Goal: Transaction & Acquisition: Subscribe to service/newsletter

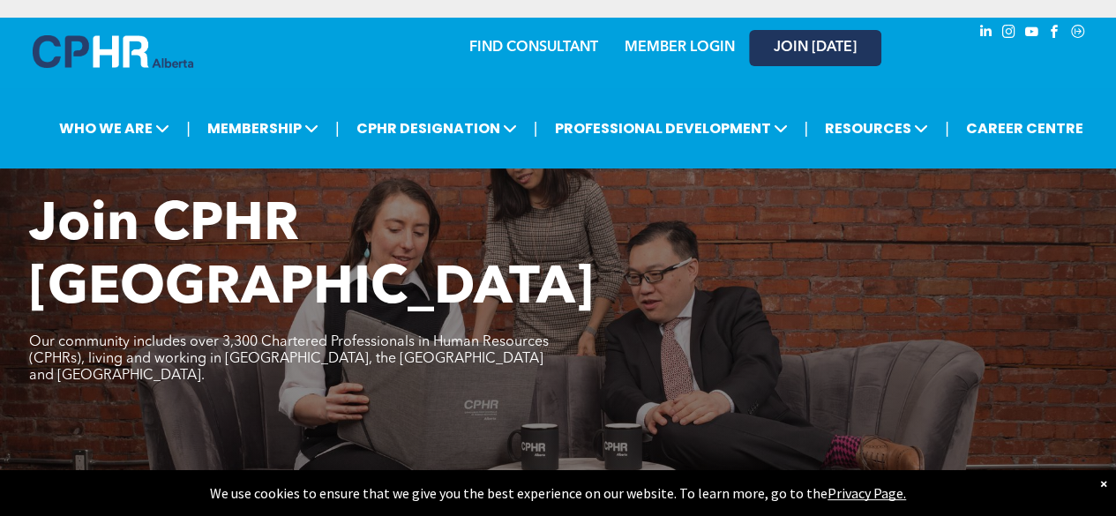
click at [820, 56] on span "JOIN [DATE]" at bounding box center [815, 48] width 83 height 17
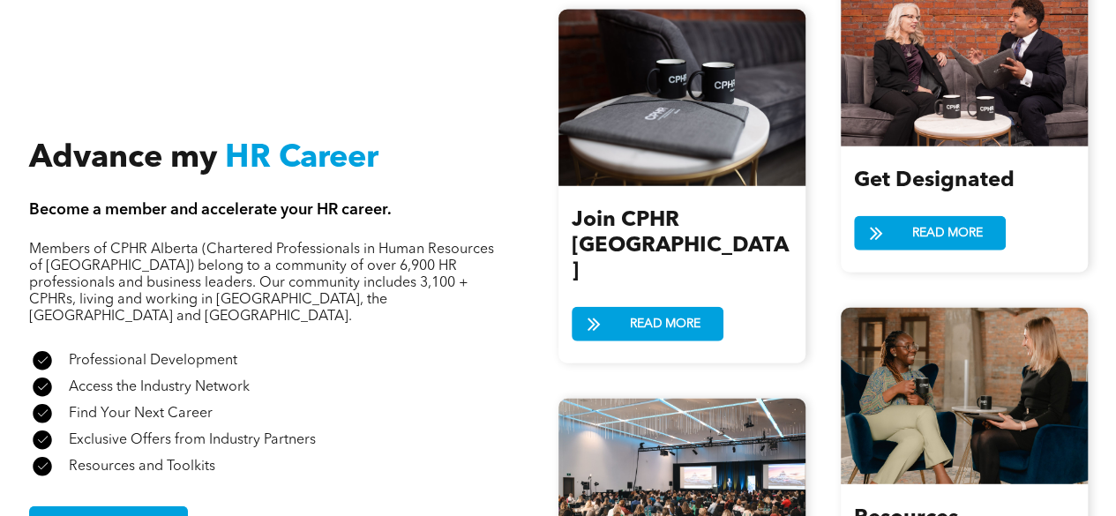
scroll to position [2117, 0]
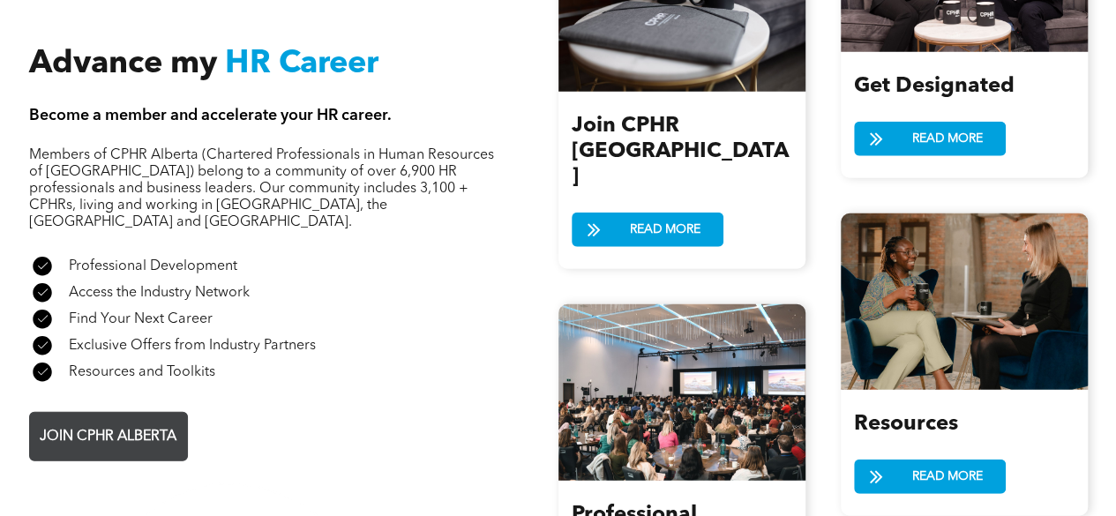
click at [144, 420] on span "JOIN CPHR ALBERTA" at bounding box center [108, 437] width 149 height 34
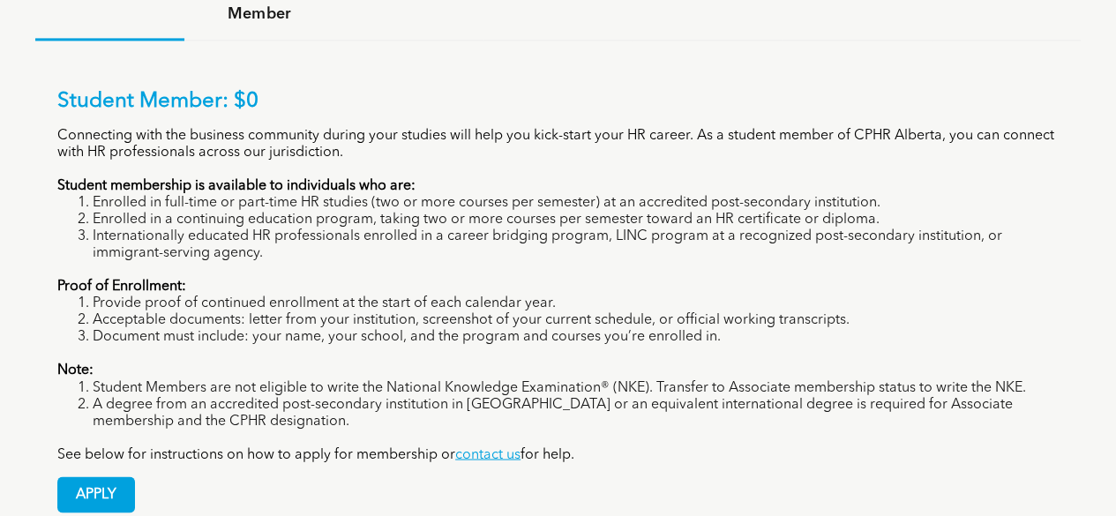
scroll to position [1323, 0]
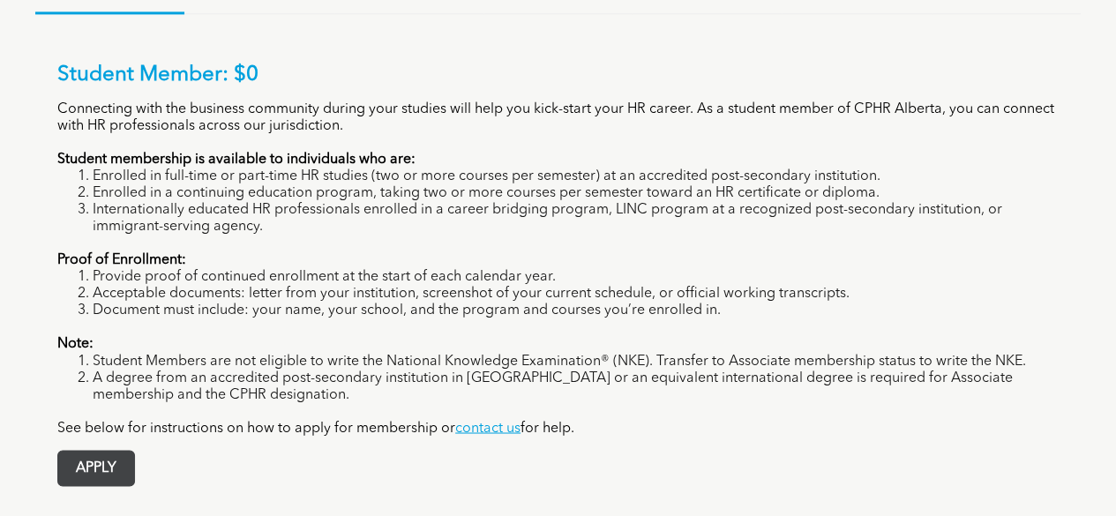
click at [81, 451] on span "APPLY" at bounding box center [96, 468] width 76 height 34
click at [73, 451] on span "APPLY" at bounding box center [96, 468] width 76 height 34
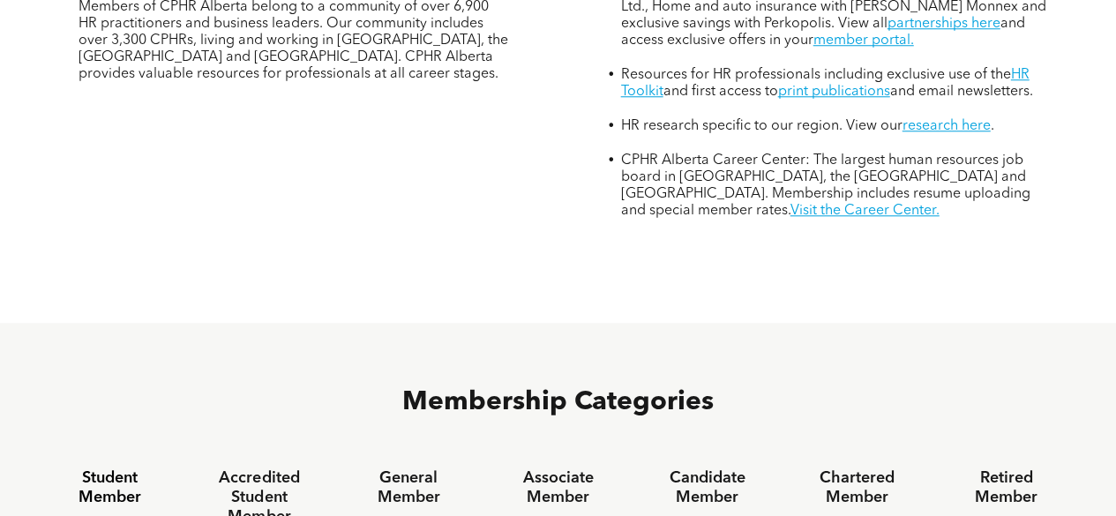
scroll to position [0, 0]
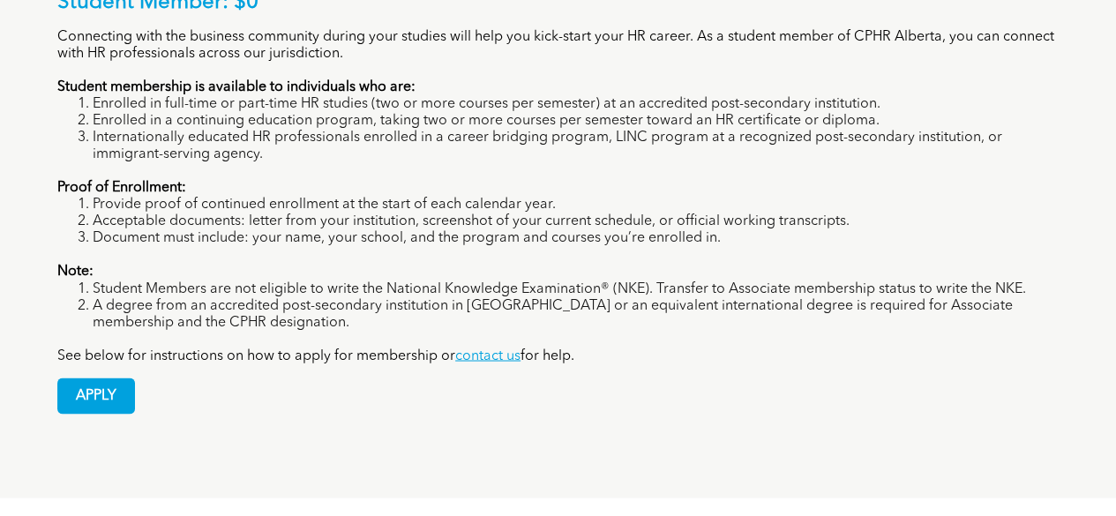
scroll to position [1411, 0]
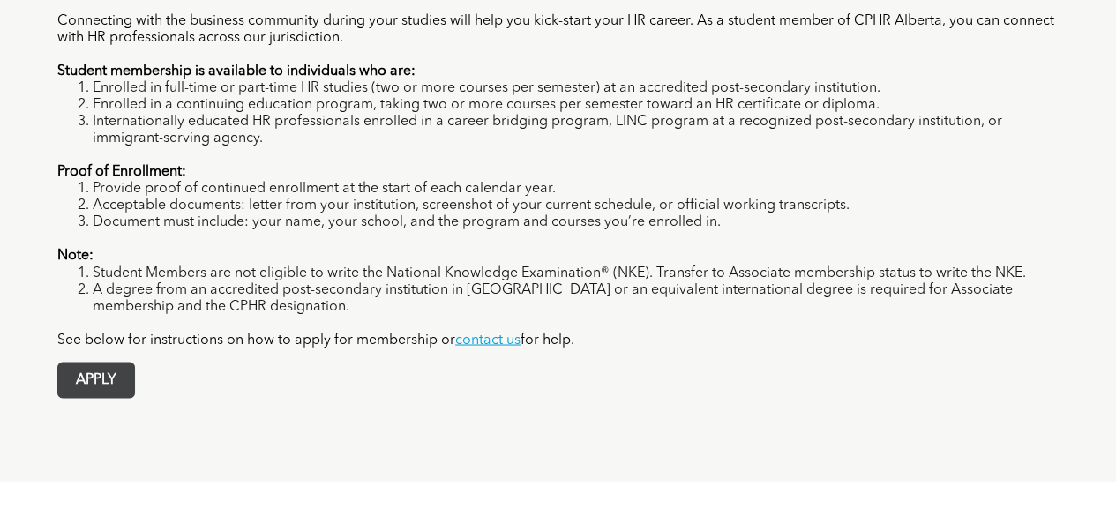
click at [104, 363] on span "APPLY" at bounding box center [96, 380] width 76 height 34
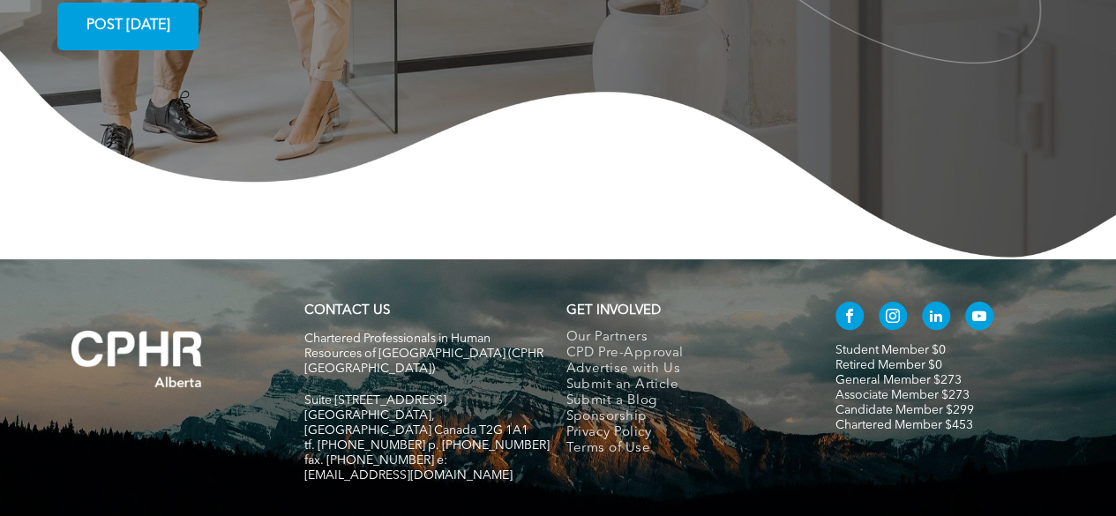
scroll to position [3457, 0]
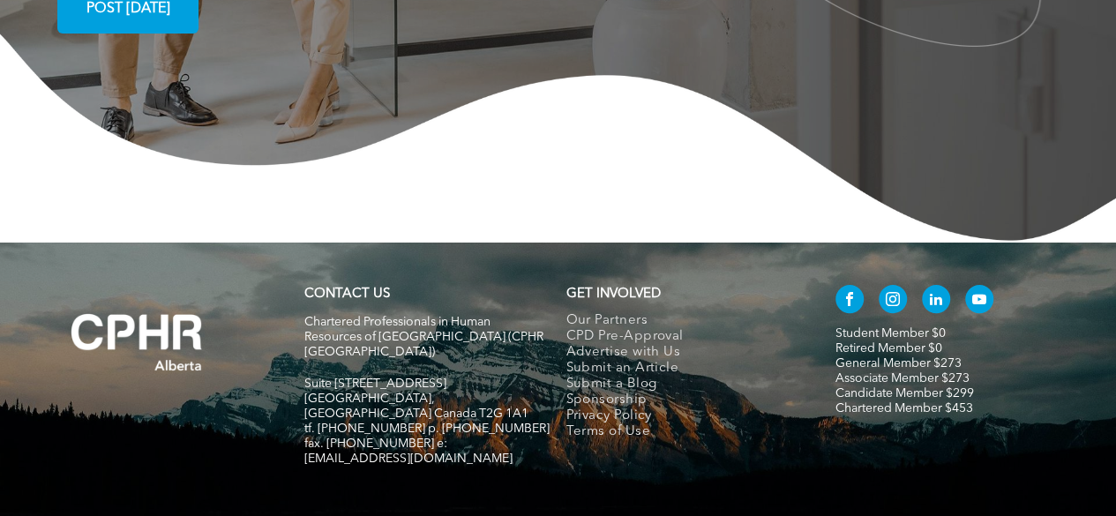
click at [860, 327] on link "Student Member $0" at bounding box center [890, 333] width 110 height 12
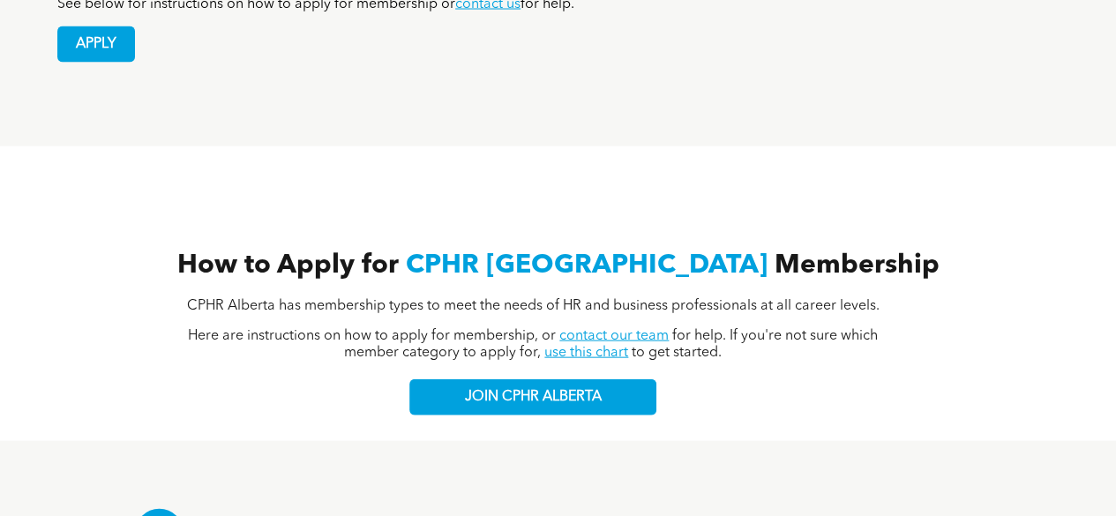
scroll to position [1547, 0]
